Goal: Task Accomplishment & Management: Manage account settings

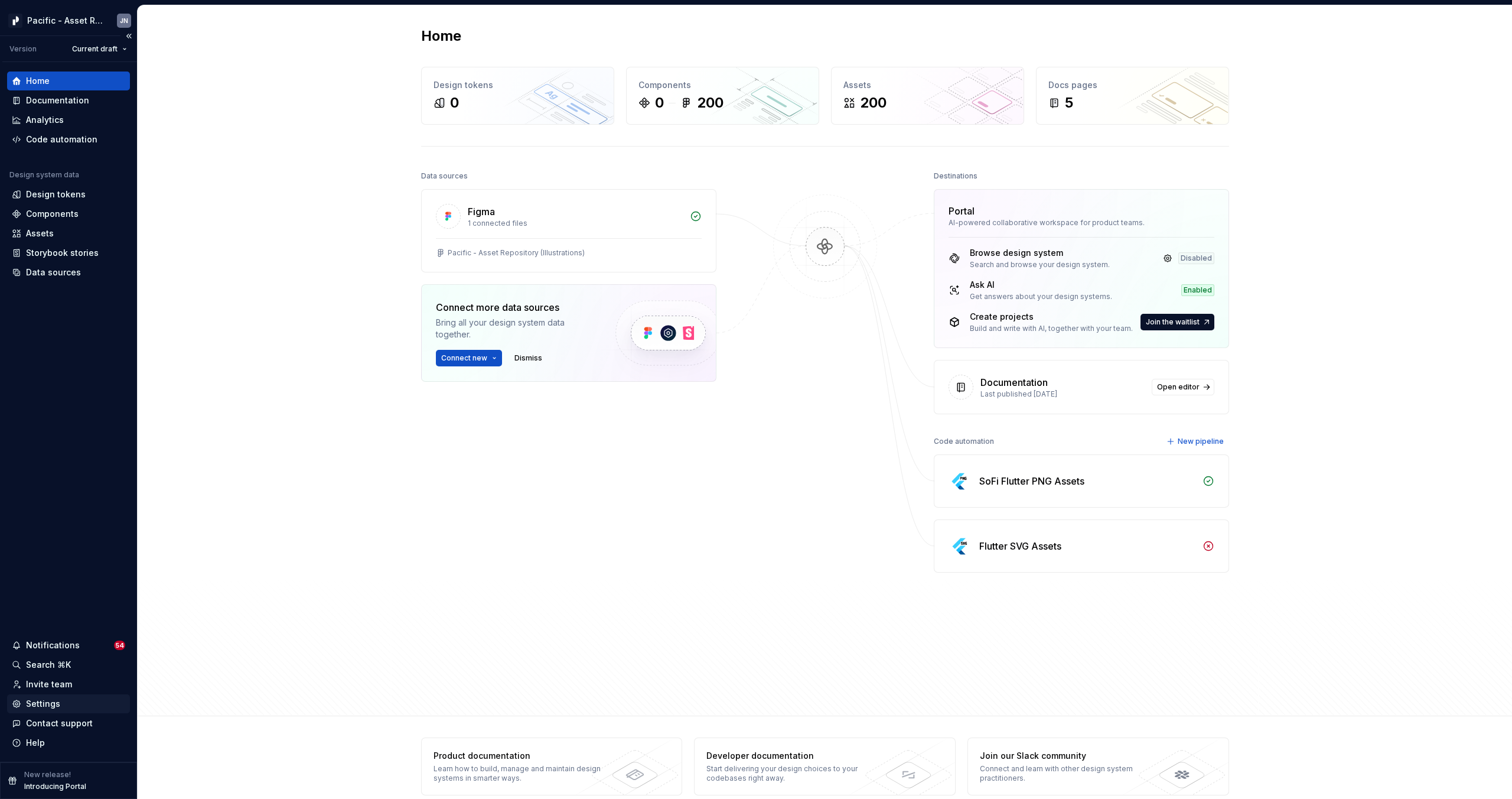
click at [55, 704] on div "Settings" at bounding box center [43, 703] width 34 height 11
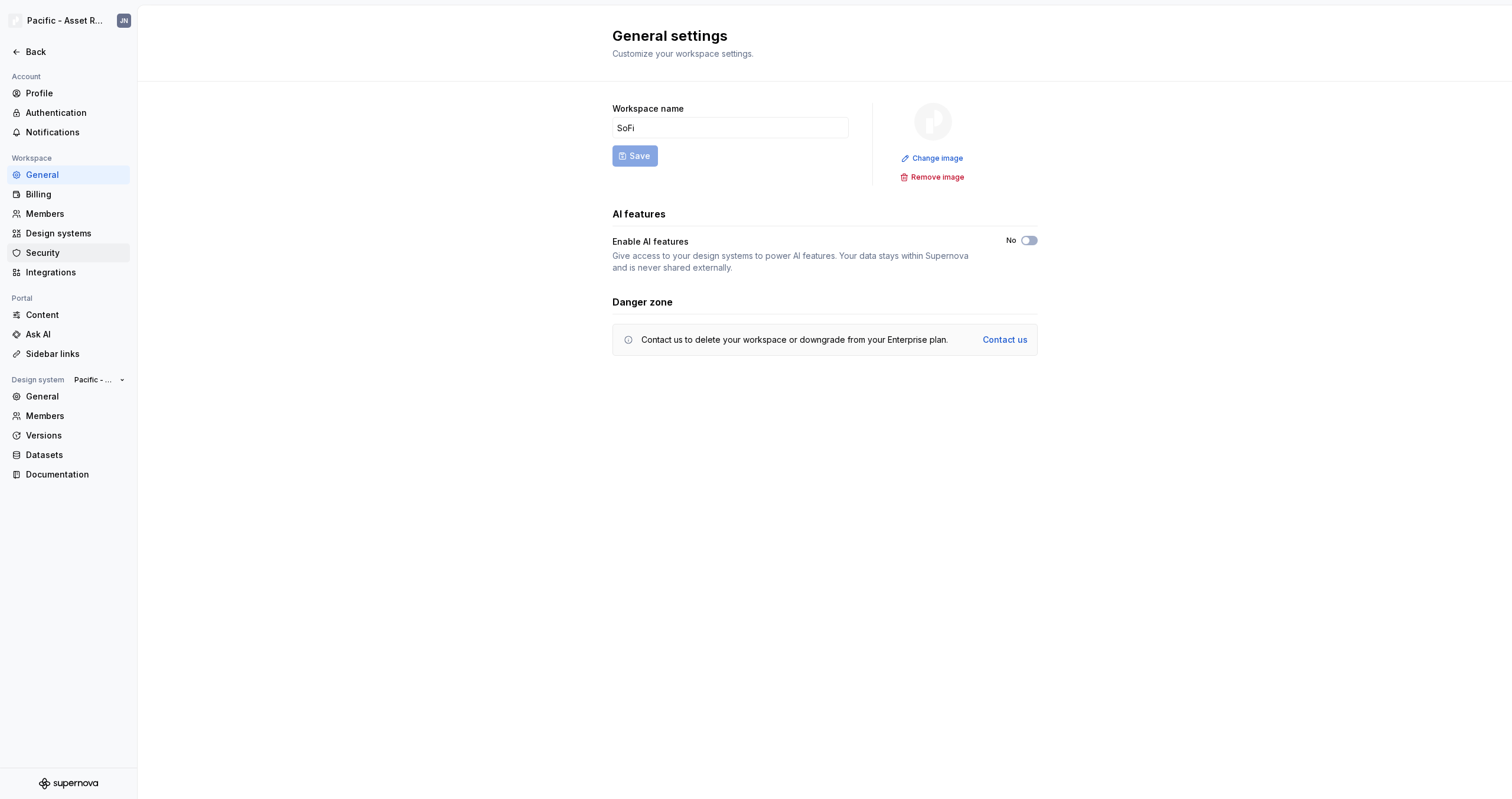
click at [66, 252] on div "Security" at bounding box center [76, 252] width 99 height 11
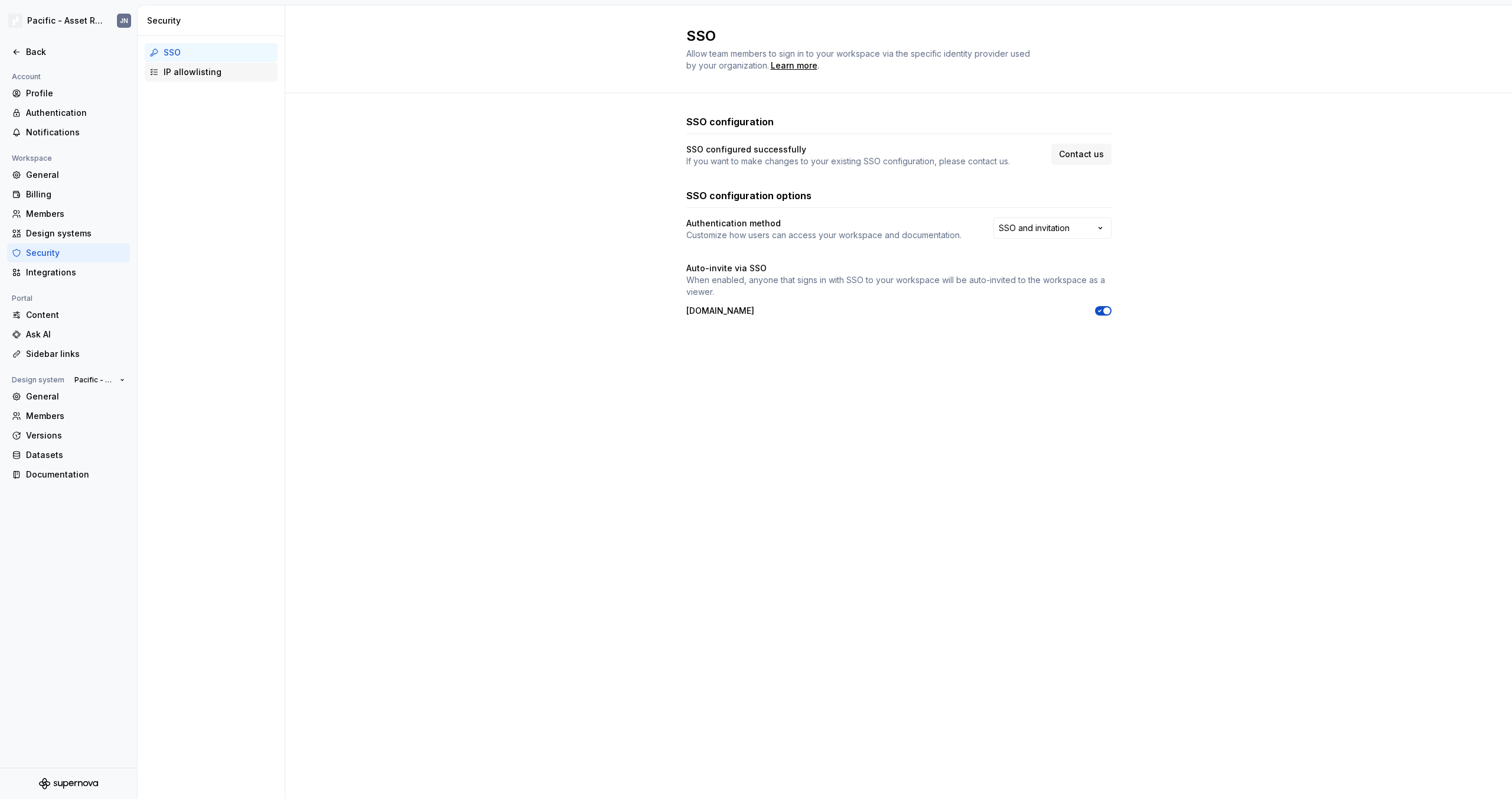
click at [177, 69] on div "IP allowlisting" at bounding box center [218, 71] width 109 height 11
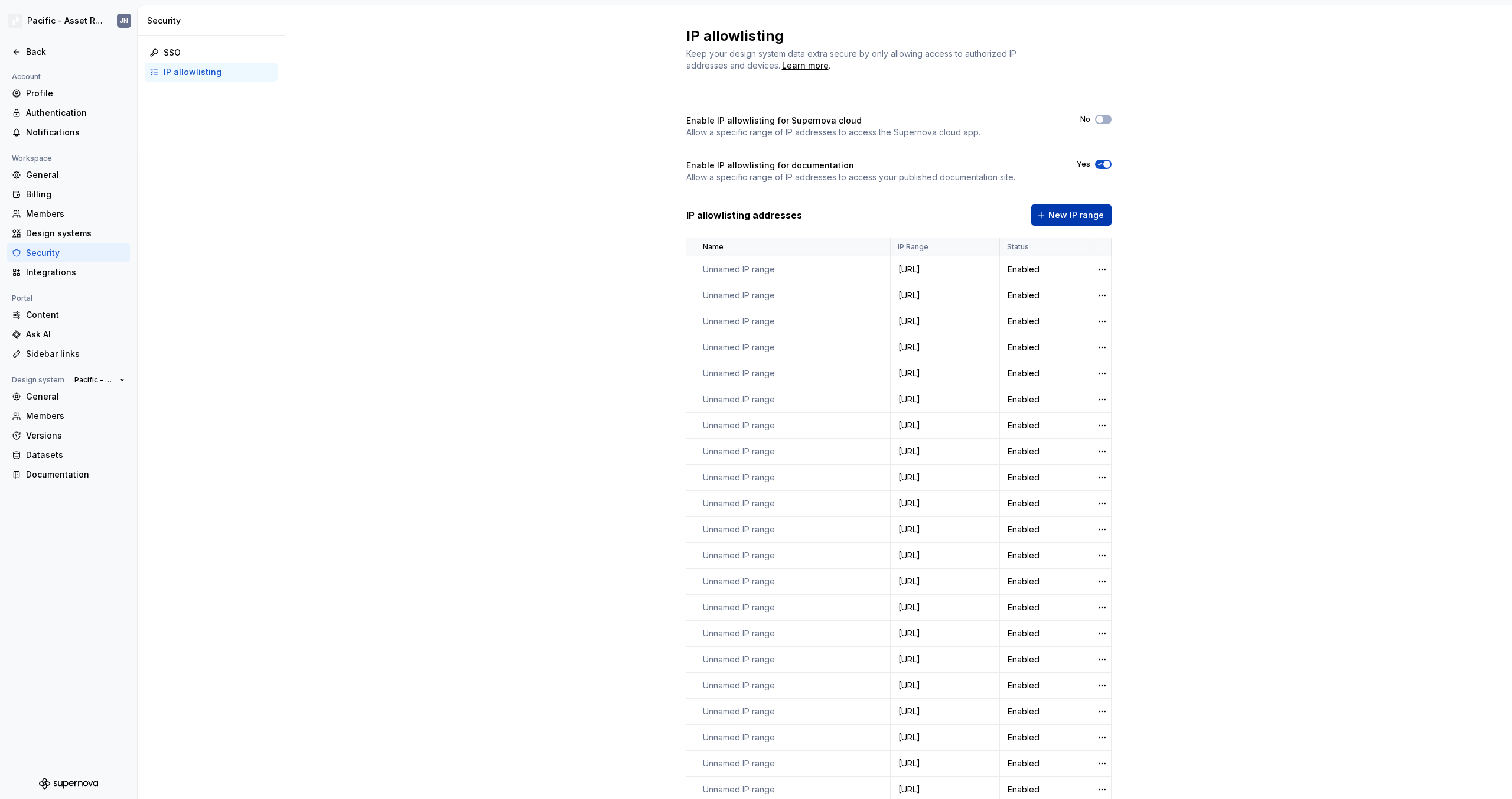
click at [1075, 211] on span "New IP range" at bounding box center [1075, 214] width 55 height 11
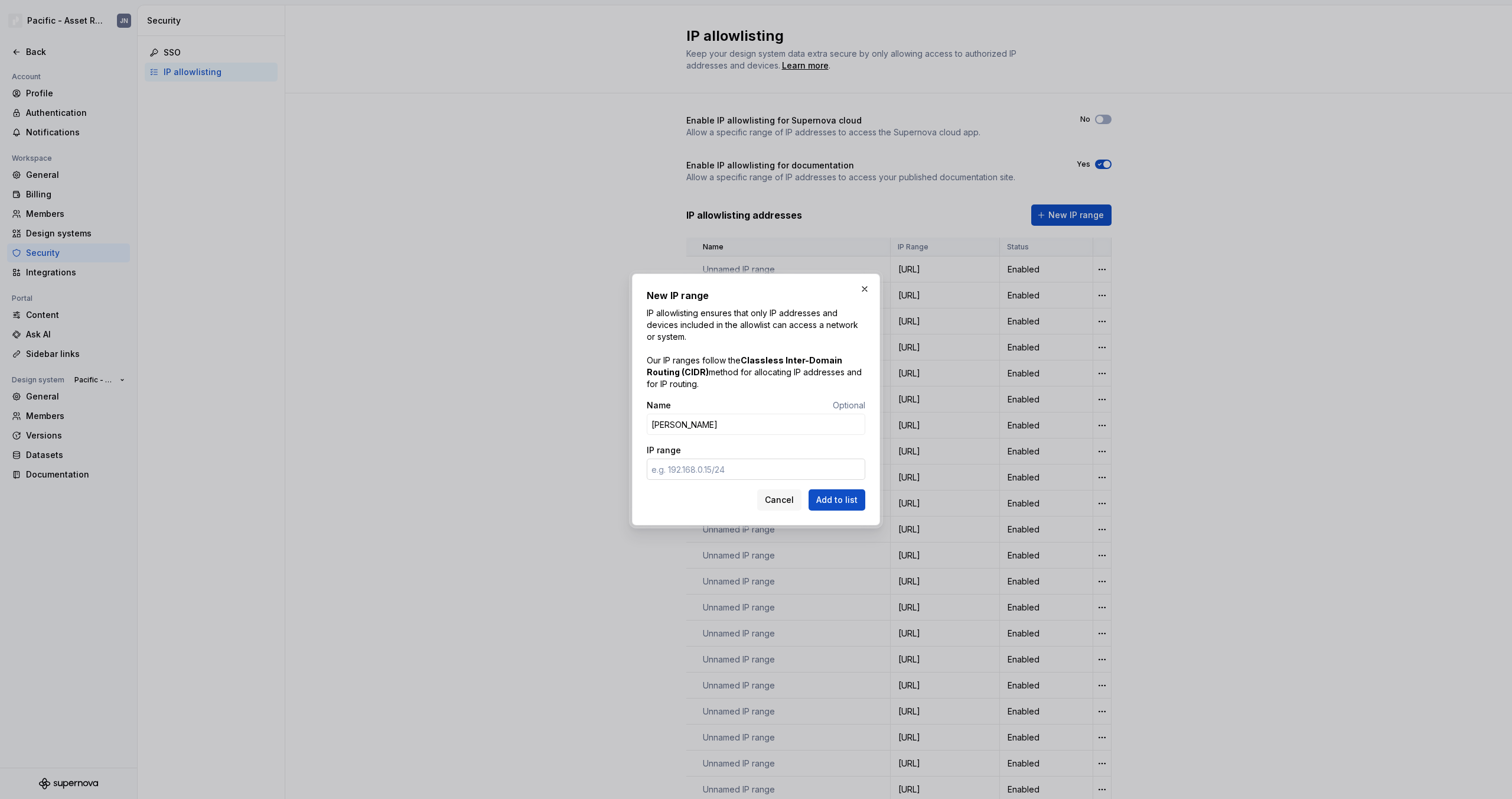
type input "[PERSON_NAME]"
click at [710, 474] on input "IP range" at bounding box center [756, 469] width 219 height 21
paste input "[TECHNICAL_ID]"
type input "[TECHNICAL_ID]"
click at [825, 498] on span "Add to list" at bounding box center [836, 499] width 41 height 11
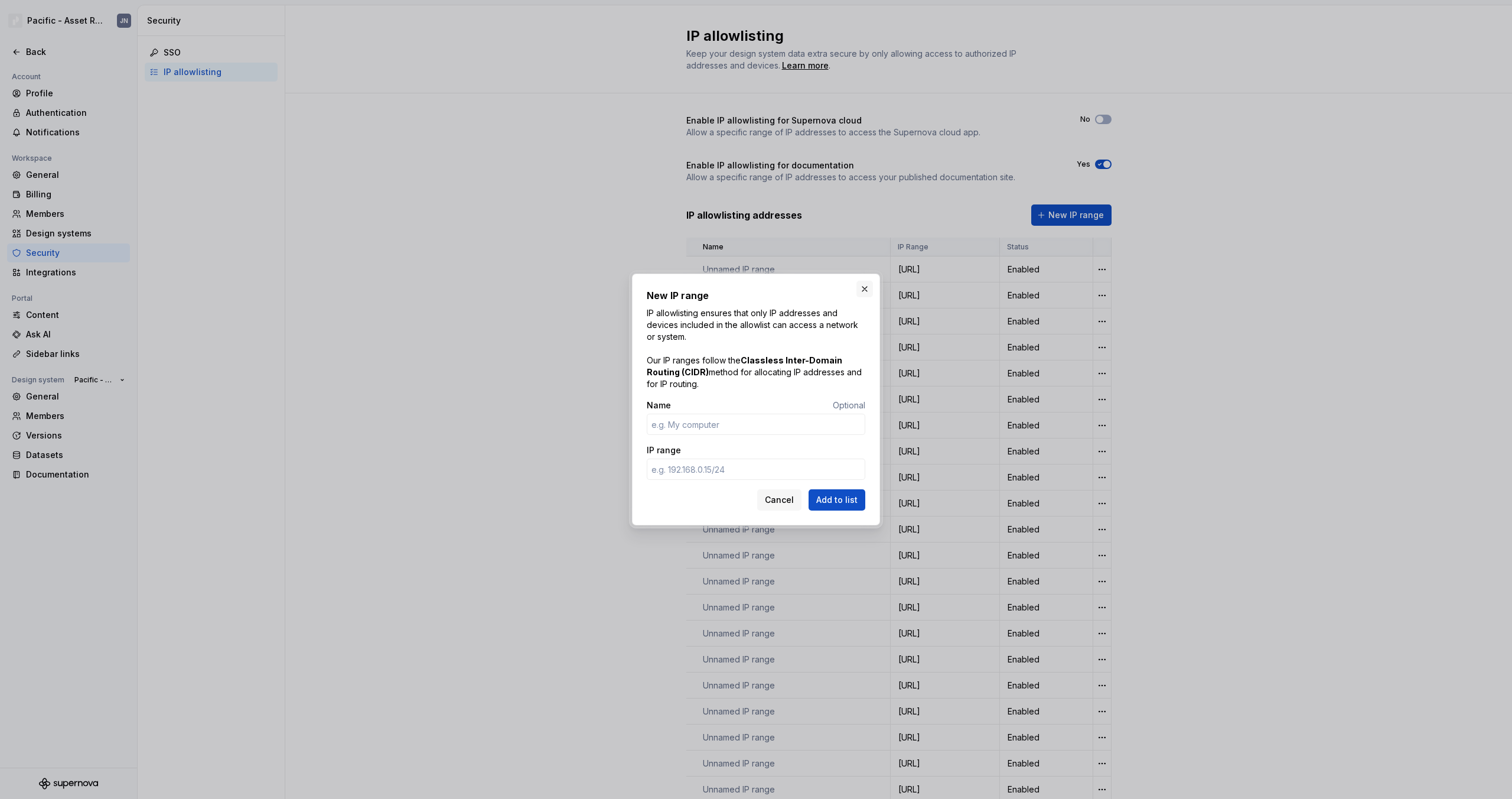
click at [863, 286] on button "button" at bounding box center [865, 288] width 17 height 17
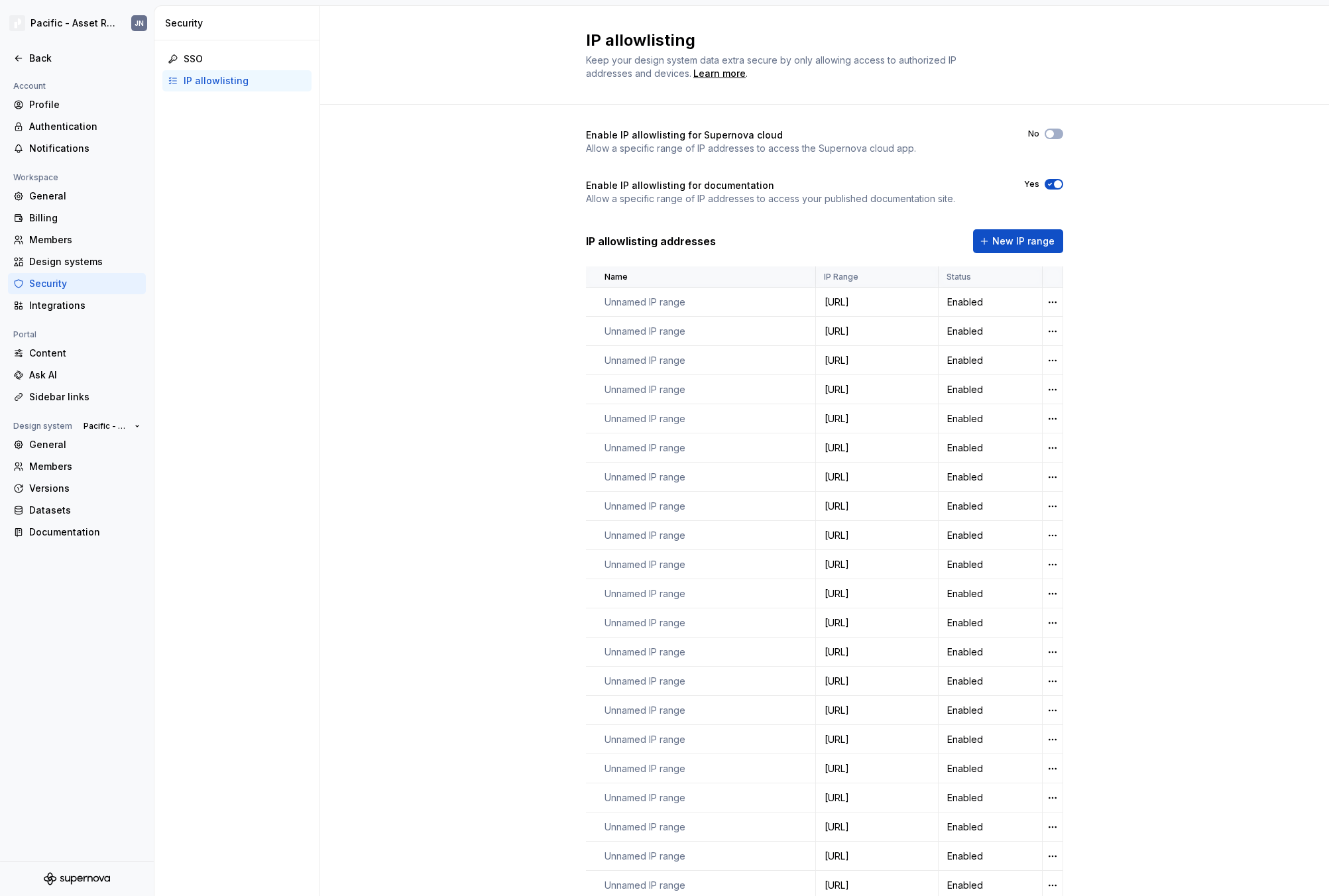
click at [1213, 149] on div "Enable IP allowlisting for Supernova cloud Allow a specific range of IP address…" at bounding box center [824, 798] width 1009 height 1389
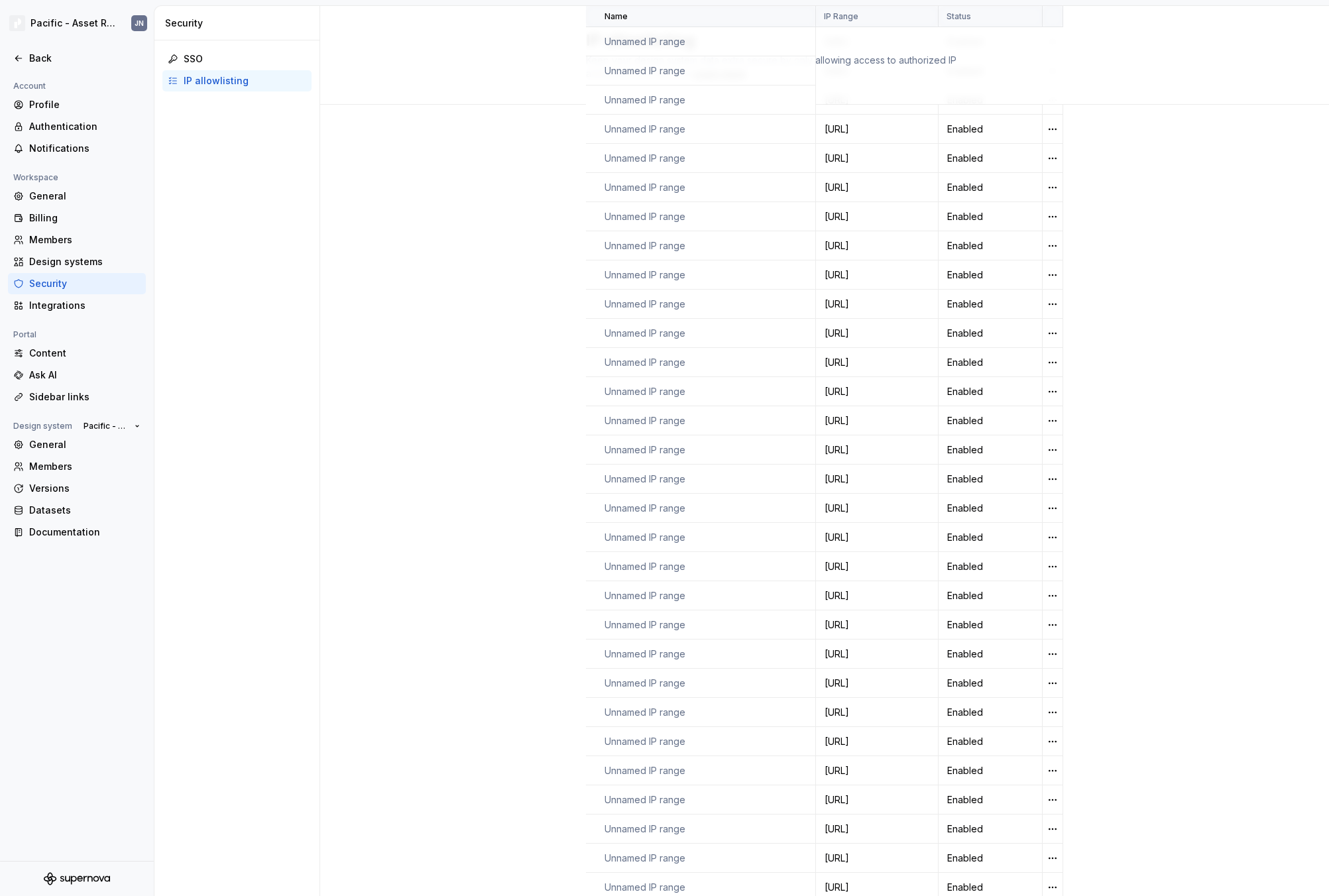
scroll to position [454, 0]
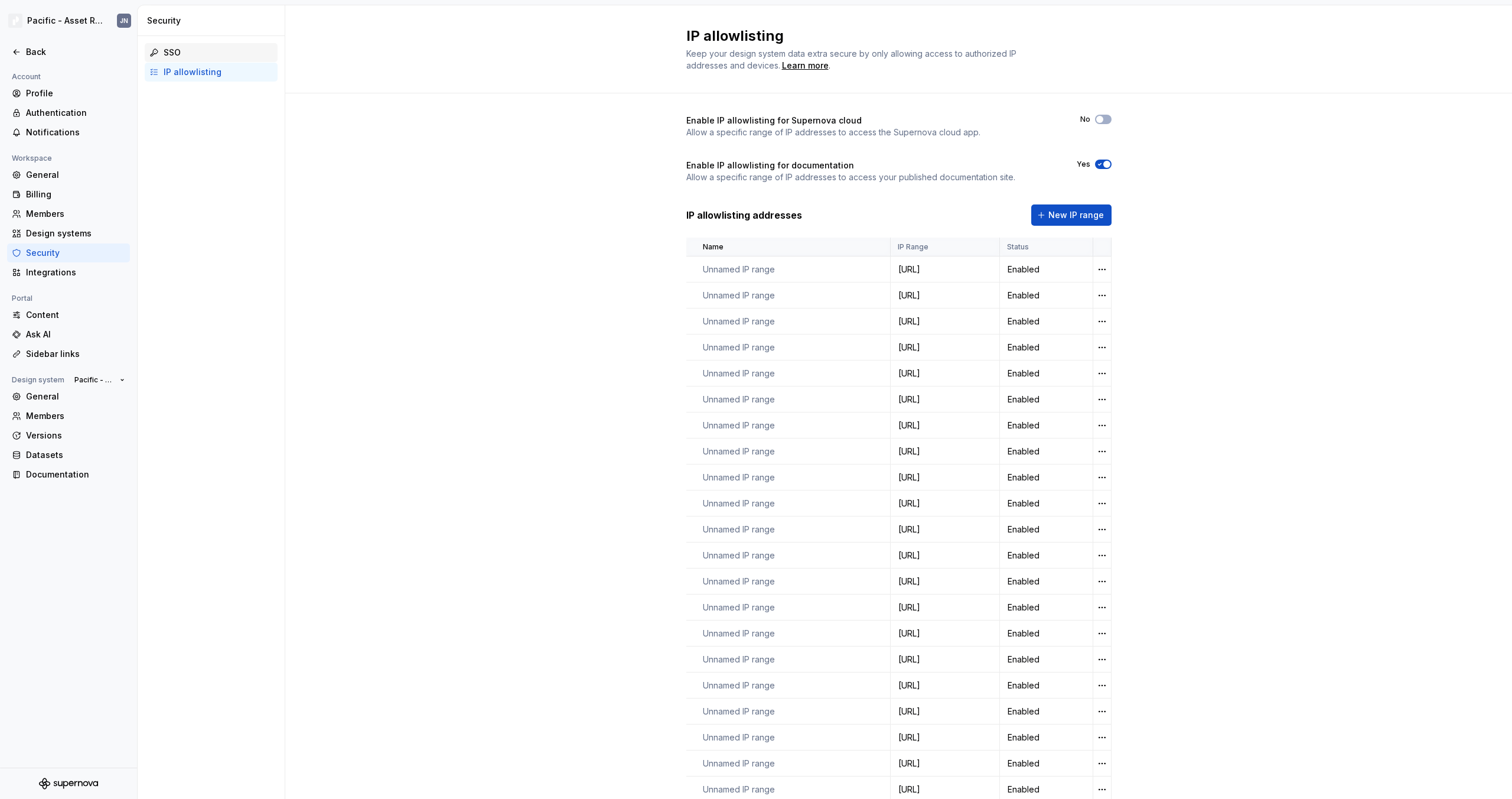
click at [186, 50] on div "SSO" at bounding box center [218, 52] width 109 height 11
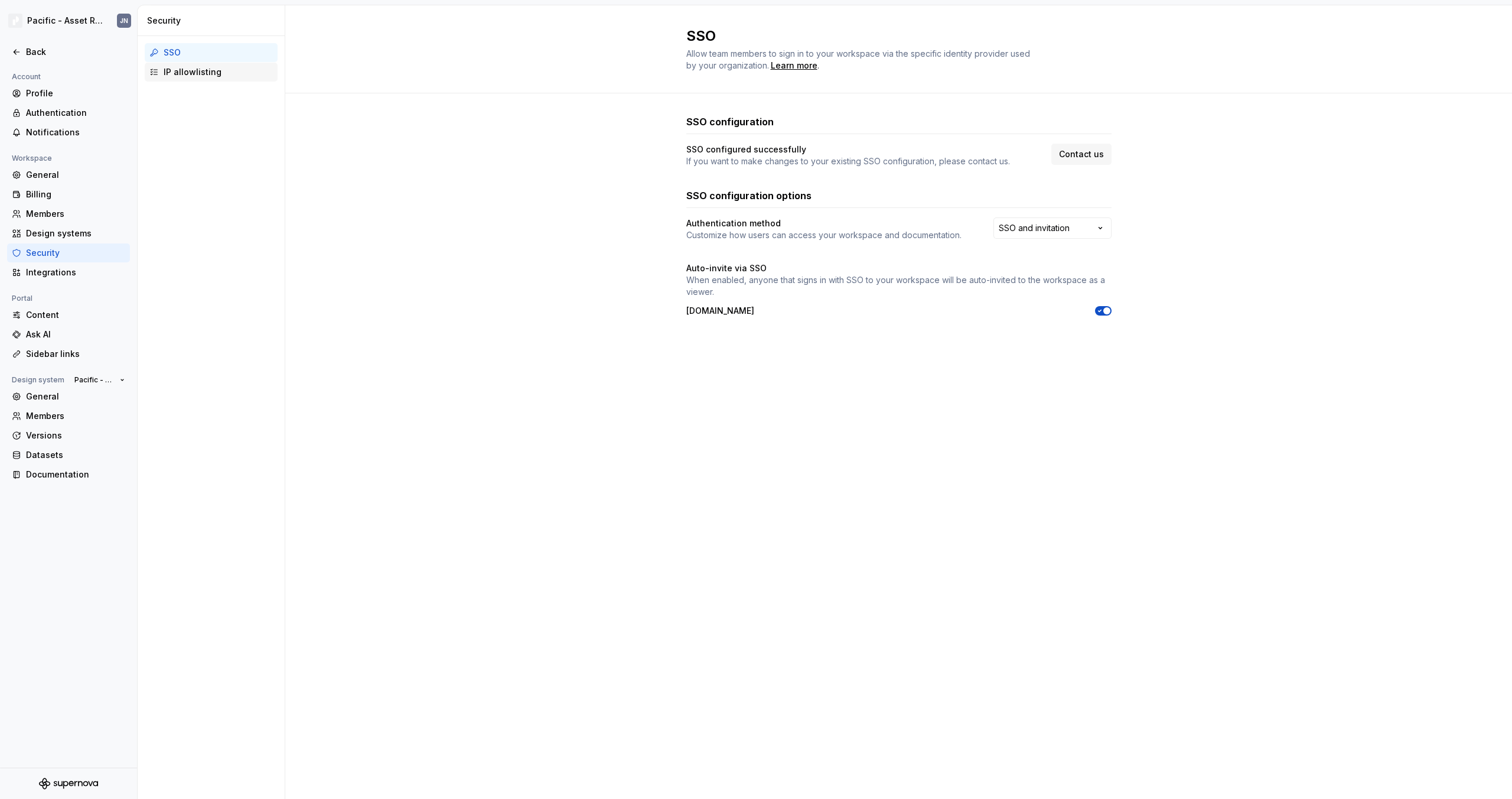
click at [191, 73] on div "IP allowlisting" at bounding box center [218, 71] width 109 height 11
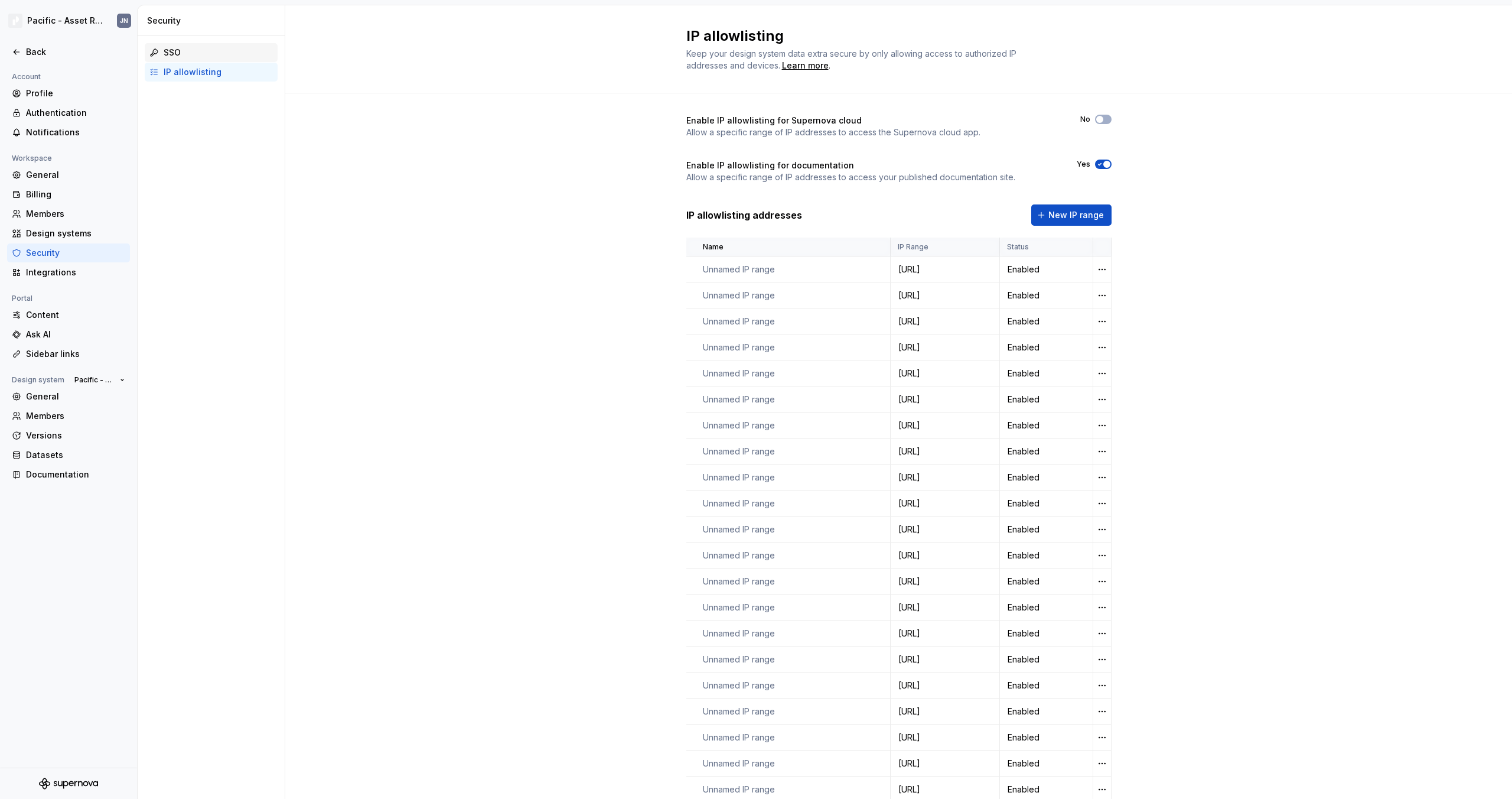
click at [180, 51] on div "SSO" at bounding box center [218, 52] width 109 height 11
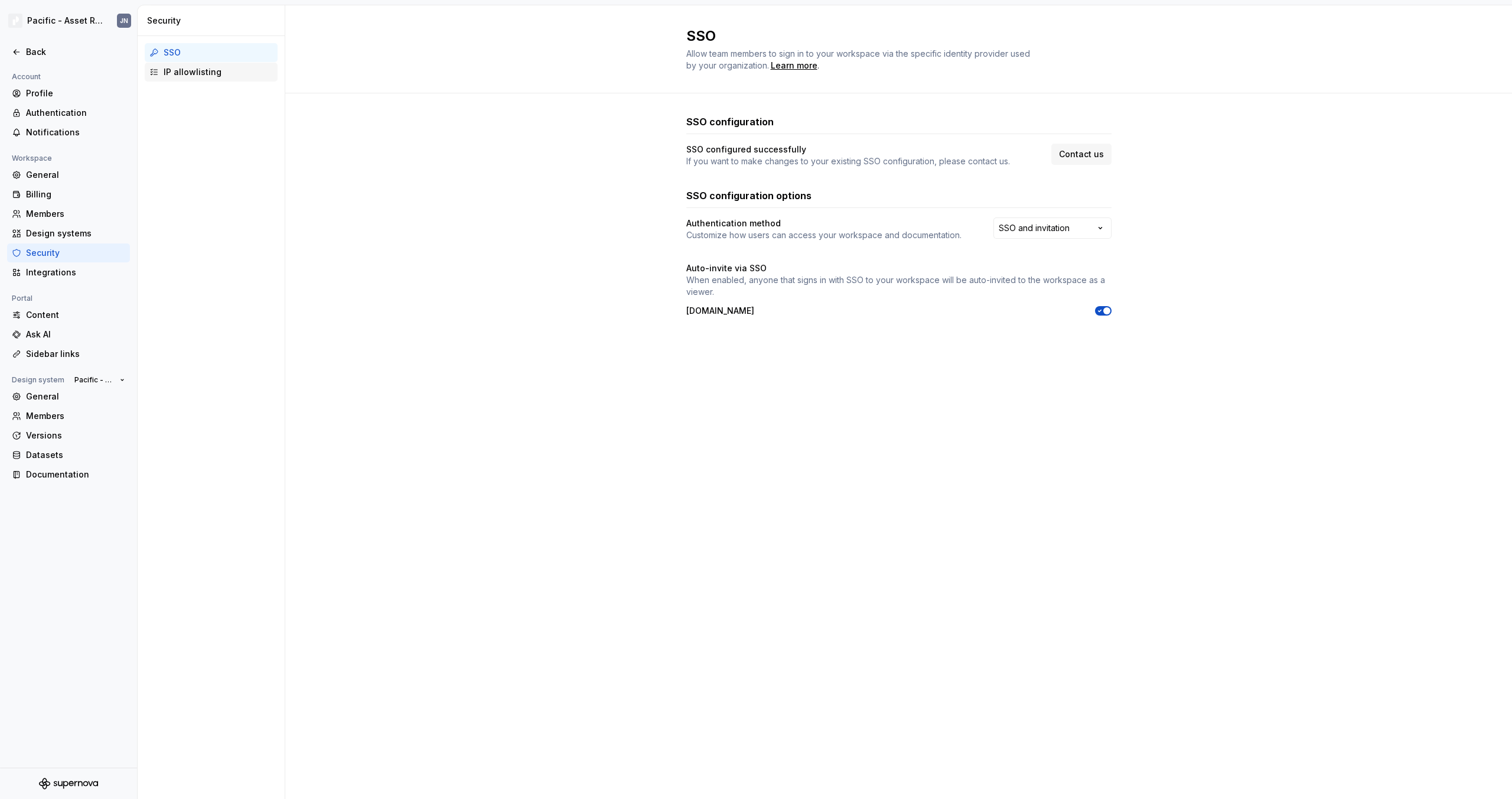
click at [197, 72] on div "IP allowlisting" at bounding box center [218, 71] width 109 height 11
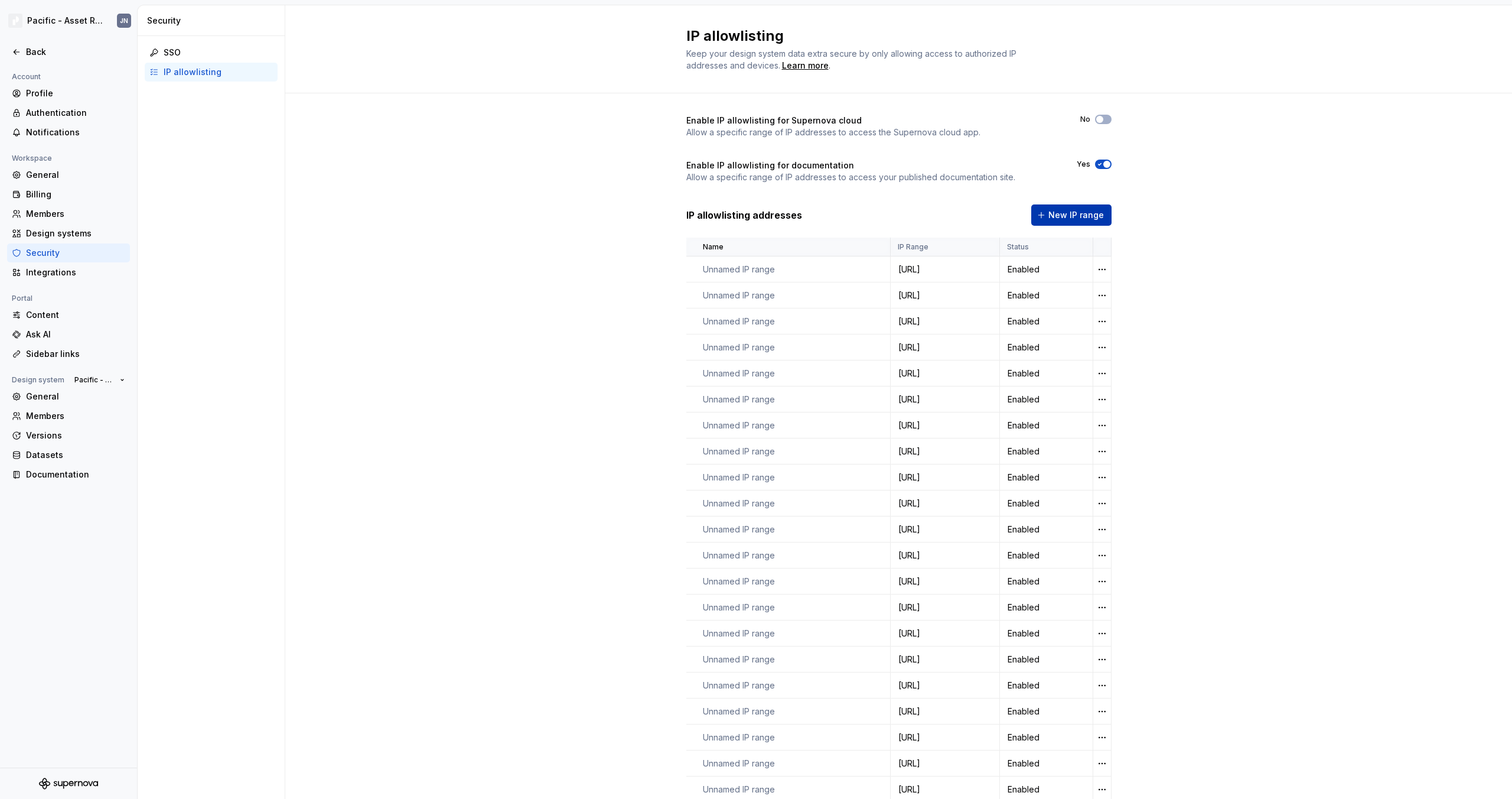
click at [1059, 216] on span "New IP range" at bounding box center [1075, 214] width 55 height 11
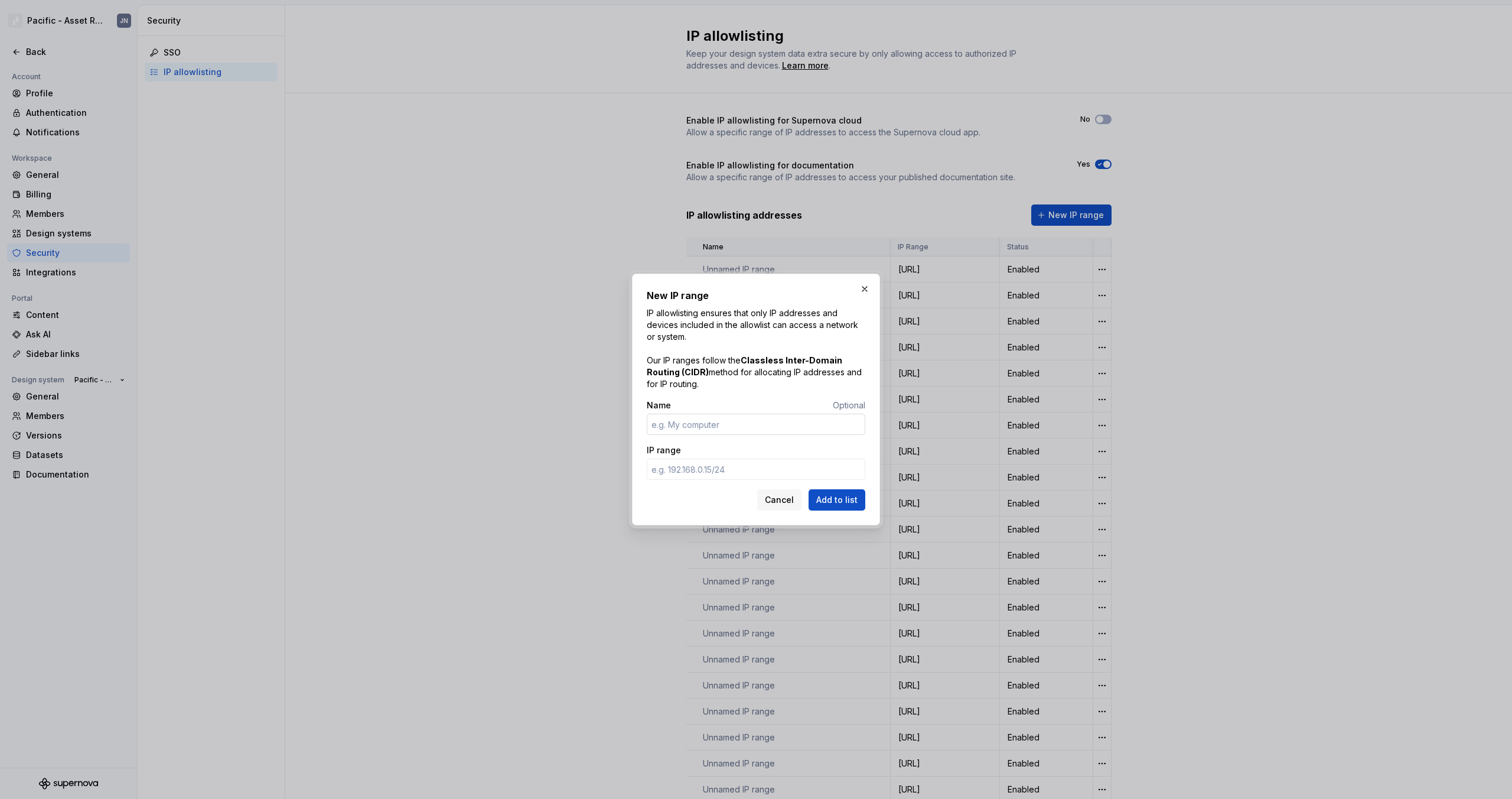
click at [721, 423] on input "Name" at bounding box center [756, 425] width 219 height 21
type input "[PERSON_NAME]"
paste input "[TECHNICAL_ID]"
type input "[TECHNICAL_ID]"
click at [829, 505] on span "Add to list" at bounding box center [836, 499] width 41 height 11
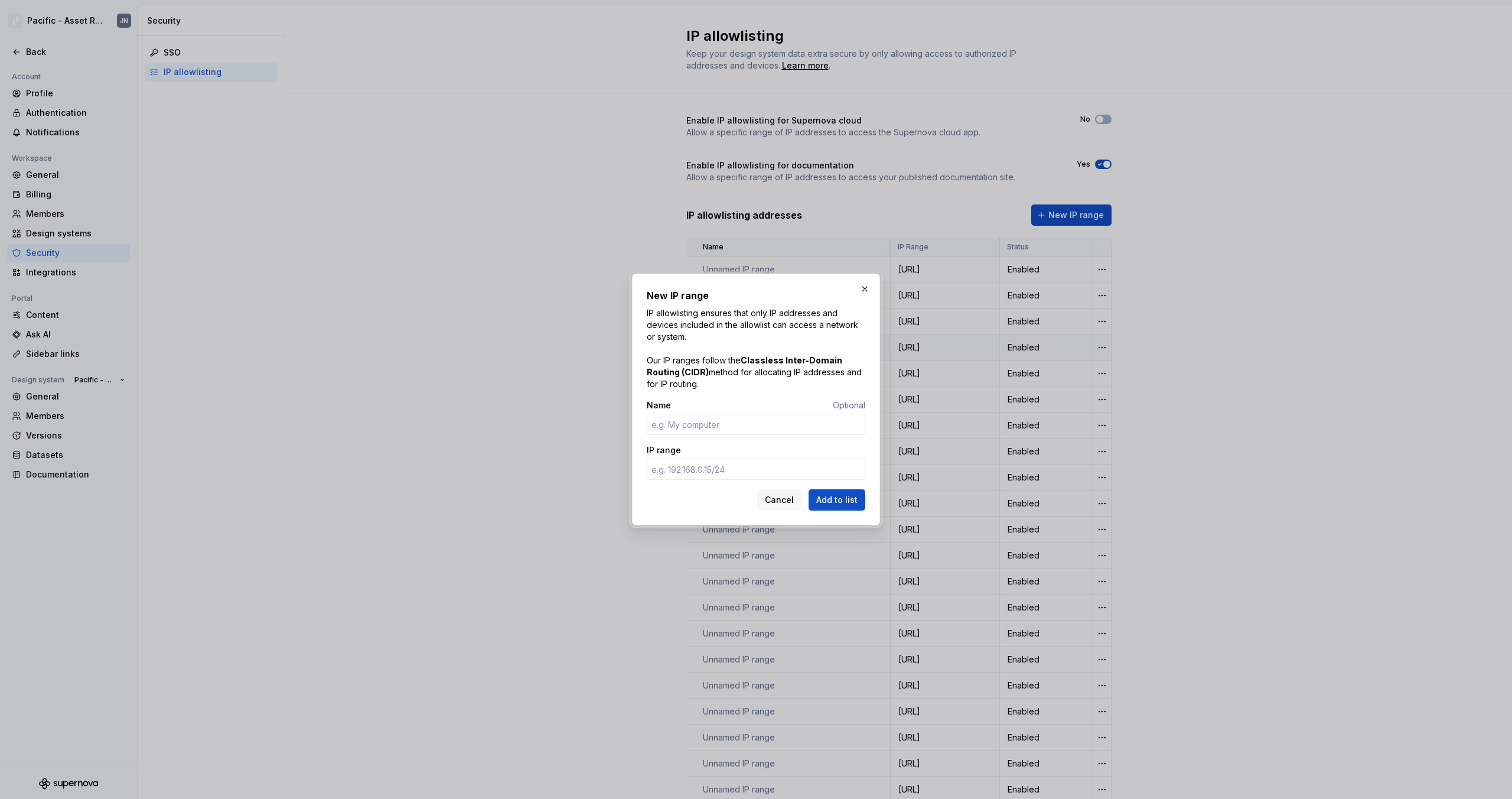
drag, startPoint x: 866, startPoint y: 286, endPoint x: 926, endPoint y: 344, distance: 83.5
click at [866, 286] on button "button" at bounding box center [865, 288] width 17 height 17
